Goal: Information Seeking & Learning: Learn about a topic

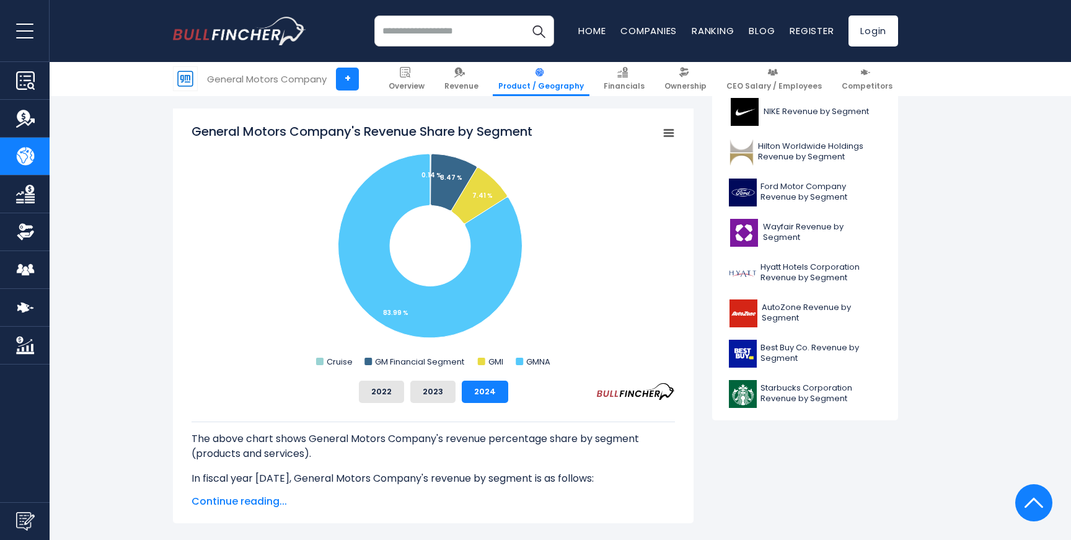
click at [185, 246] on div "General Motors Company's Revenue Share by Segment Created with Highcharts 12.1.…" at bounding box center [433, 315] width 521 height 415
click at [818, 194] on span "Ford Motor Company Revenue by Segment" at bounding box center [820, 192] width 121 height 21
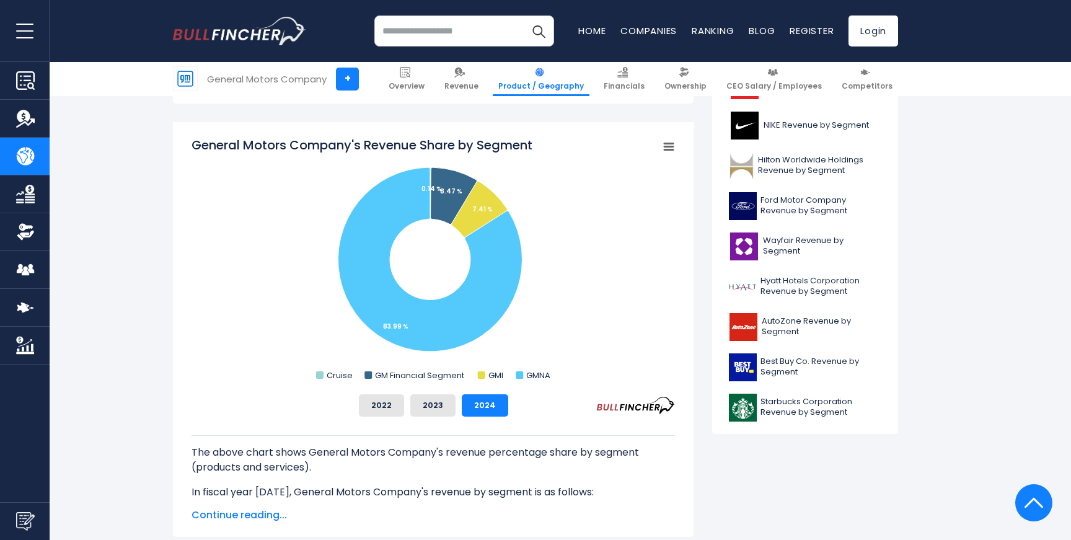
scroll to position [396, 0]
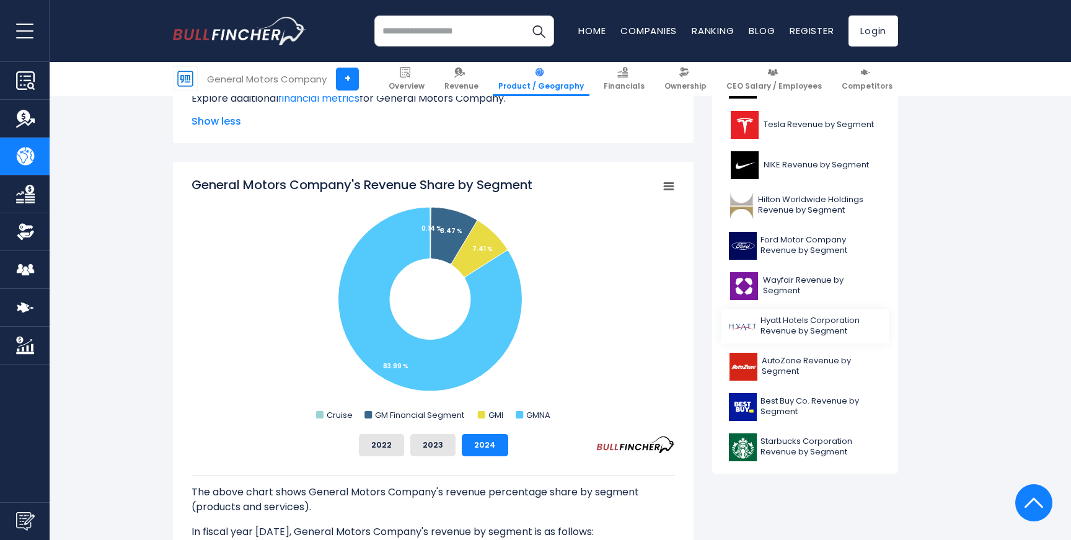
click at [827, 325] on span "Hyatt Hotels Corporation Revenue by Segment" at bounding box center [820, 325] width 121 height 21
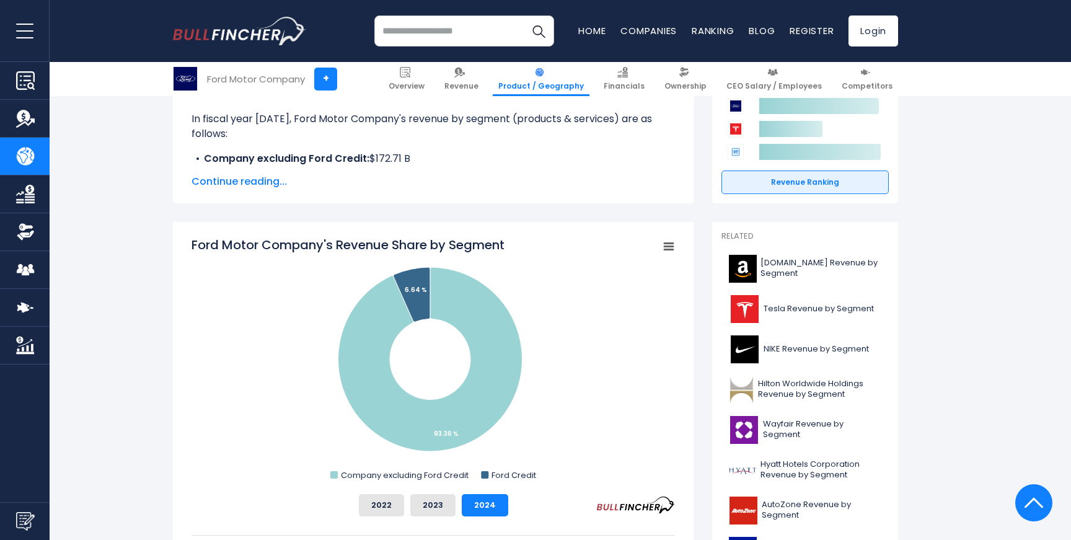
scroll to position [213, 0]
click at [247, 187] on span "Continue reading..." at bounding box center [433, 180] width 483 height 15
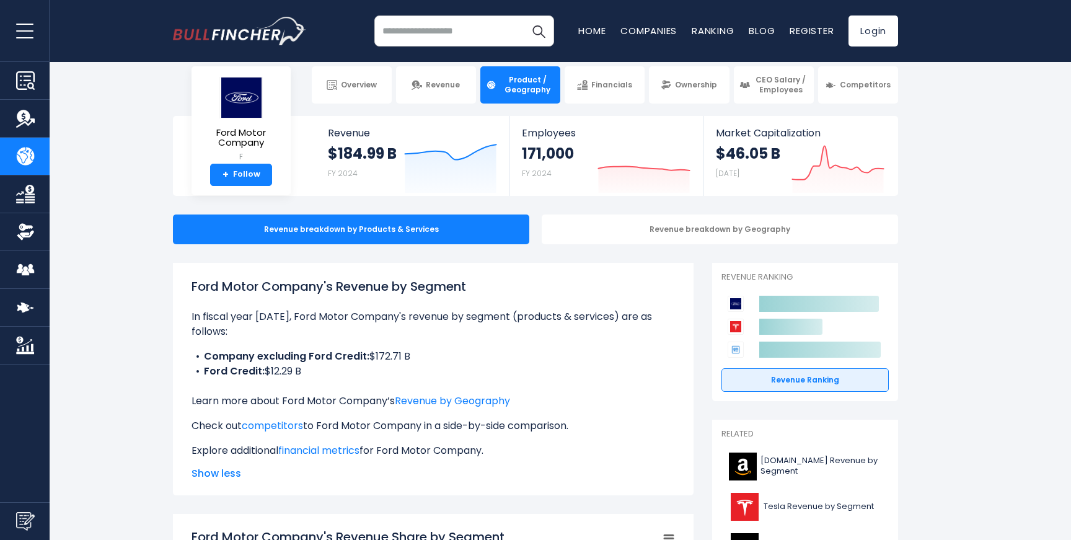
scroll to position [4, 0]
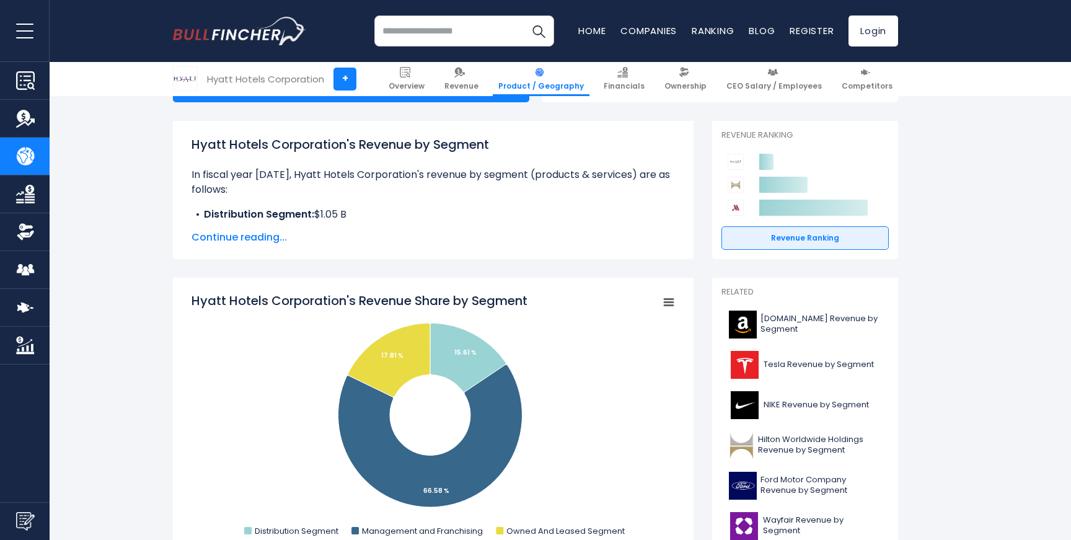
scroll to position [155, 0]
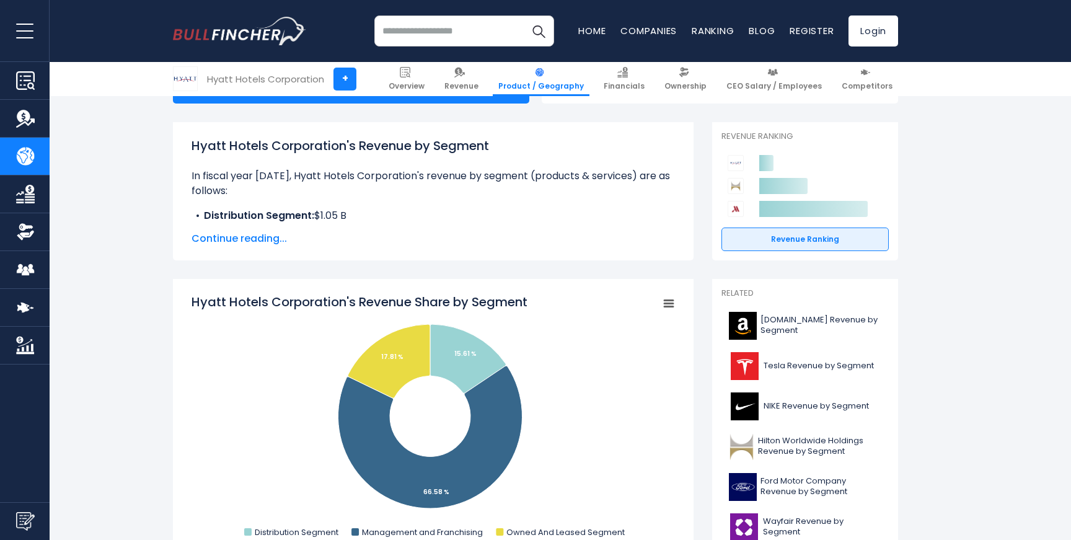
click at [265, 239] on span "Continue reading..." at bounding box center [433, 238] width 483 height 15
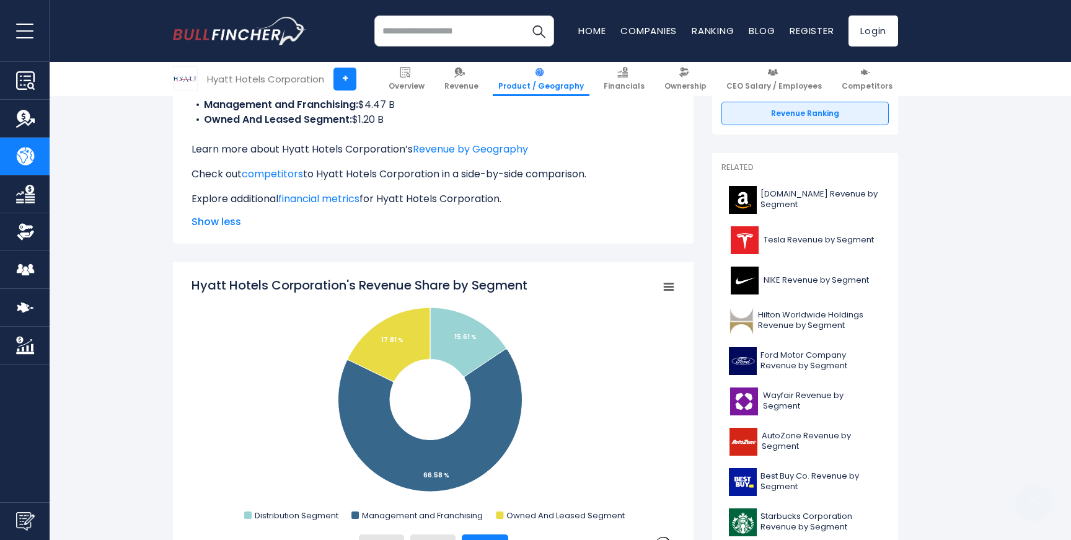
scroll to position [286, 0]
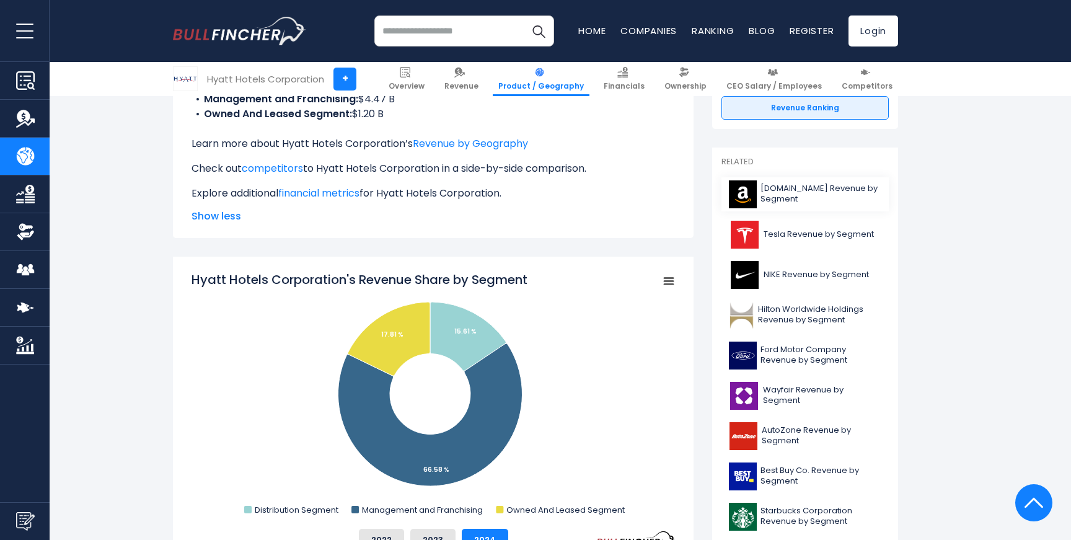
click at [806, 193] on span "[DOMAIN_NAME] Revenue by Segment" at bounding box center [820, 193] width 121 height 21
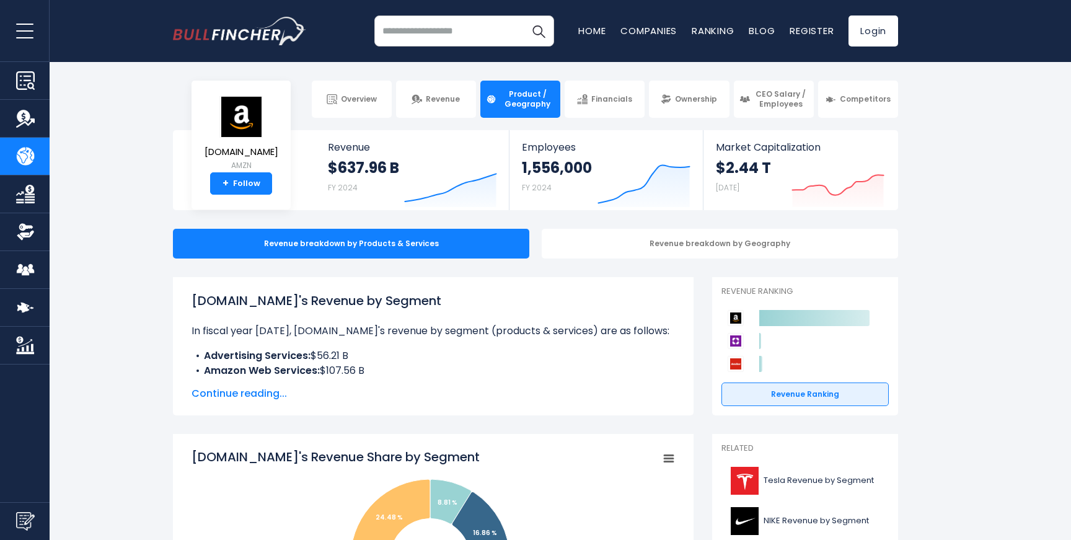
click at [246, 389] on span "Continue reading..." at bounding box center [433, 393] width 483 height 15
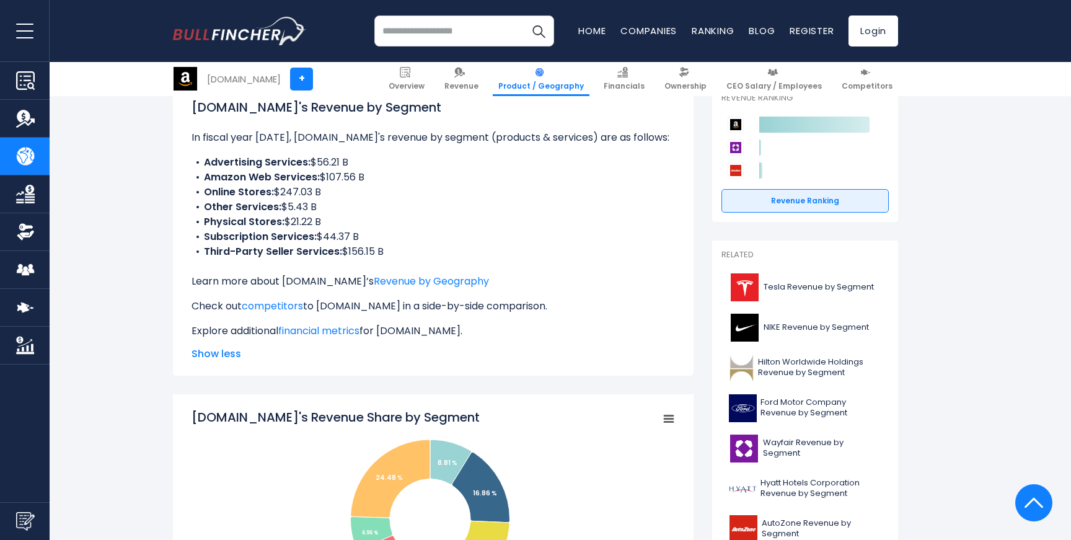
scroll to position [194, 0]
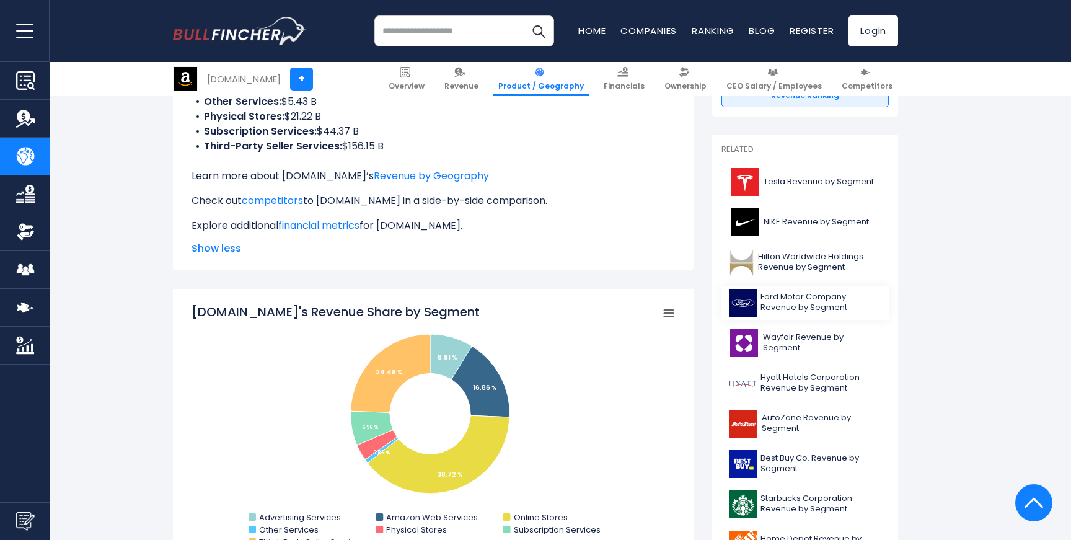
scroll to position [306, 0]
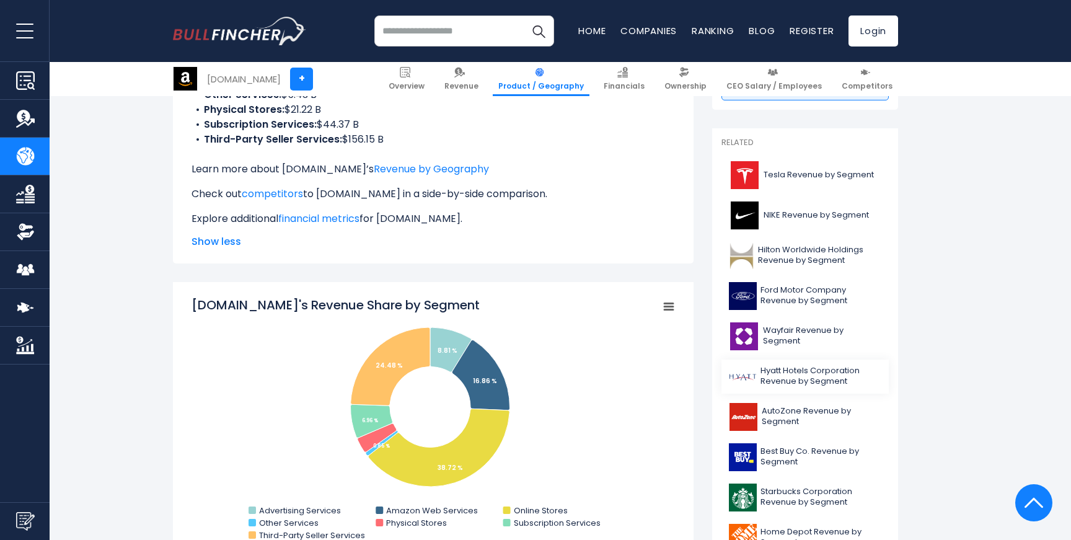
click at [796, 378] on span "Hyatt Hotels Corporation Revenue by Segment" at bounding box center [820, 376] width 121 height 21
click at [777, 260] on span "Hilton Worldwide Holdings Revenue by Segment" at bounding box center [819, 255] width 123 height 21
click at [816, 258] on span "Hilton Worldwide Holdings Revenue by Segment" at bounding box center [819, 255] width 123 height 21
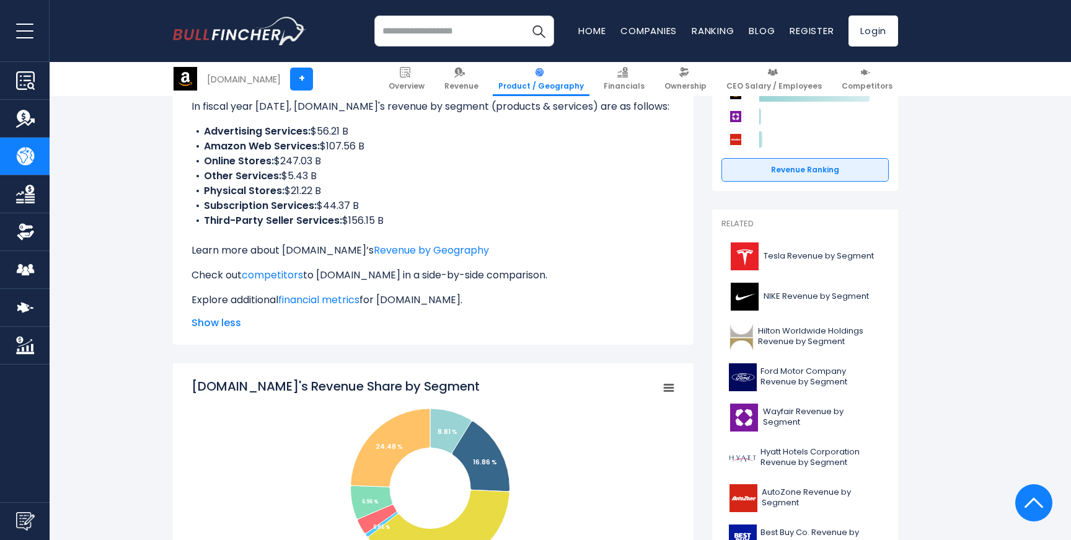
scroll to position [225, 0]
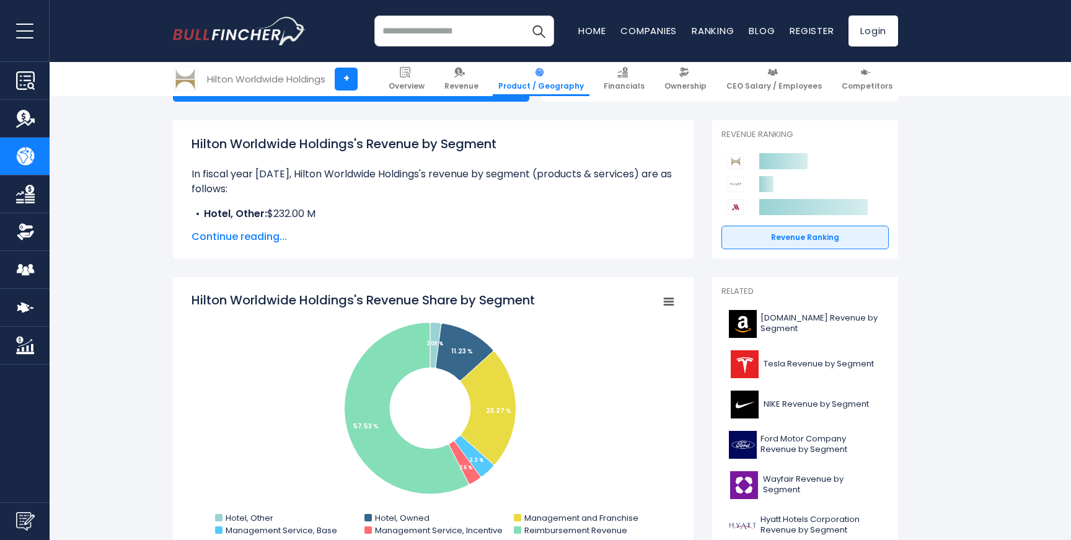
scroll to position [157, 0]
click at [247, 230] on span "Continue reading..." at bounding box center [433, 236] width 483 height 15
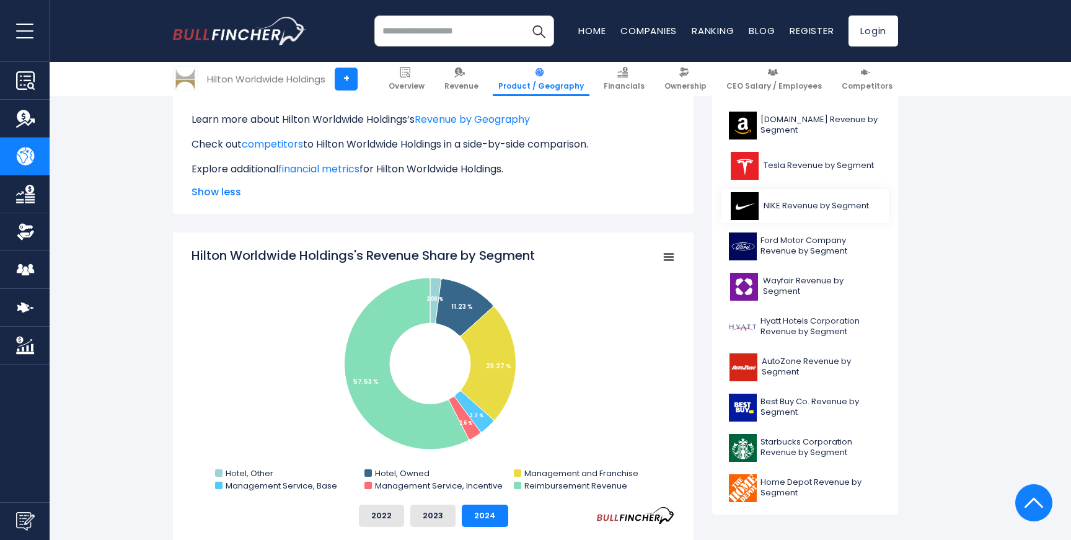
scroll to position [356, 0]
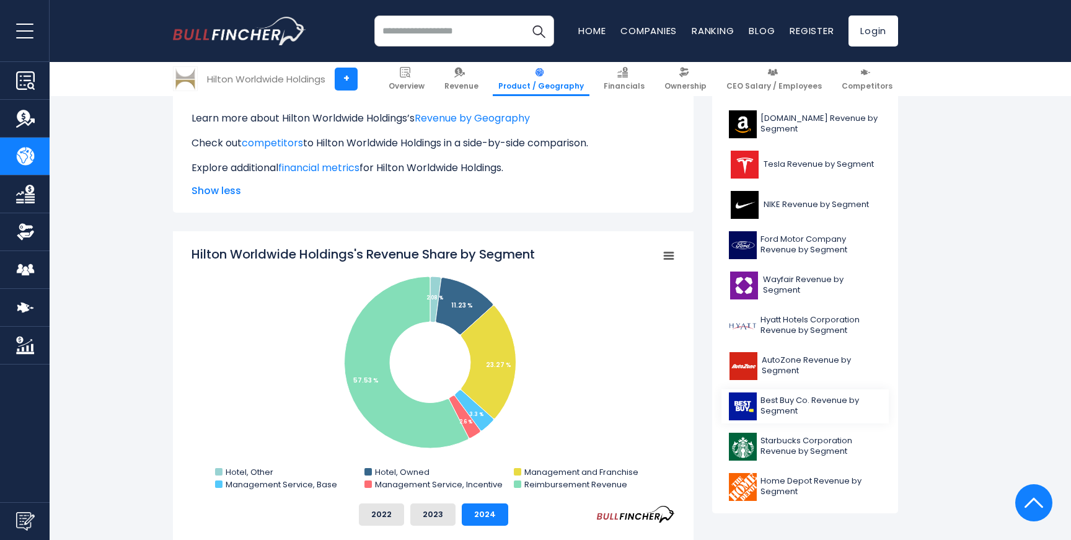
click at [802, 406] on span "Best Buy Co. Revenue by Segment" at bounding box center [820, 405] width 121 height 21
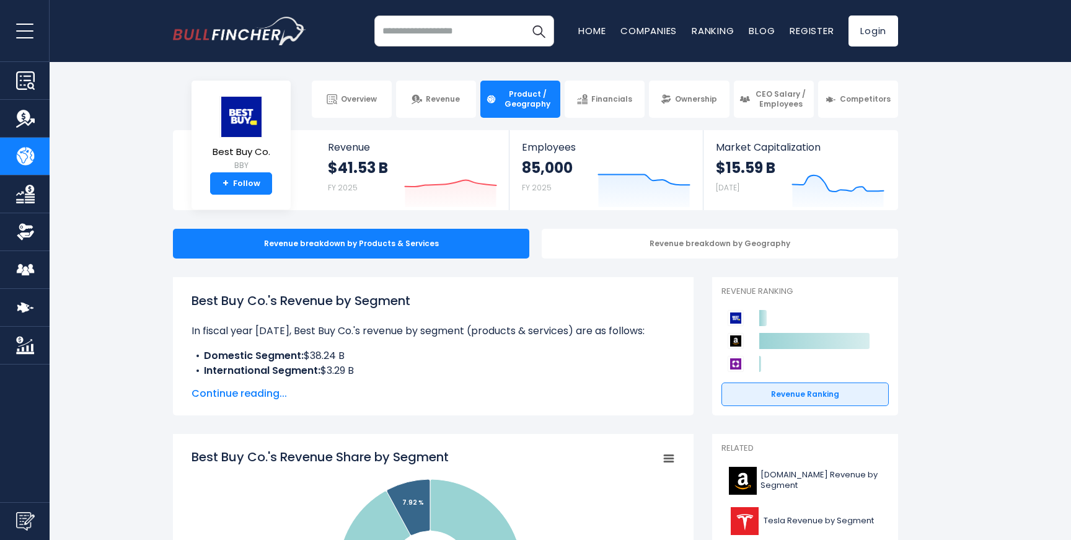
click at [245, 392] on span "Continue reading..." at bounding box center [433, 393] width 483 height 15
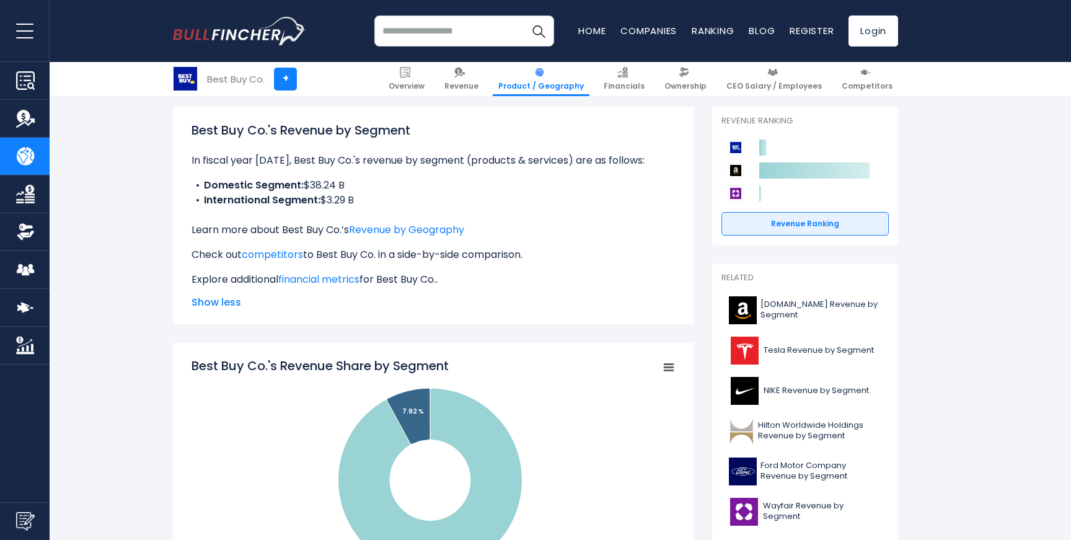
scroll to position [170, 0]
click at [800, 353] on span "Tesla Revenue by Segment" at bounding box center [819, 351] width 110 height 11
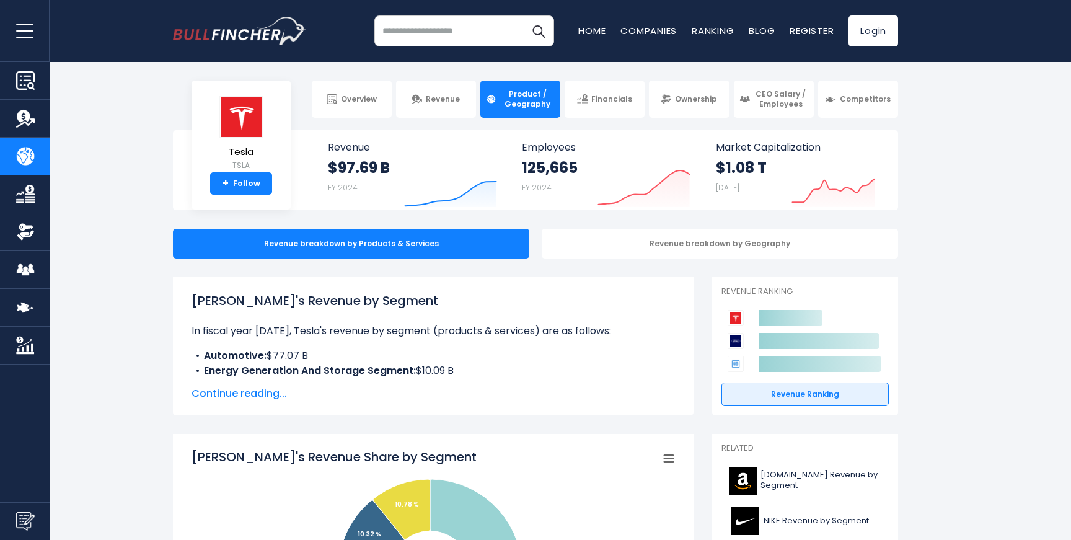
click at [252, 398] on span "Continue reading..." at bounding box center [433, 393] width 483 height 15
